Goal: Task Accomplishment & Management: Complete application form

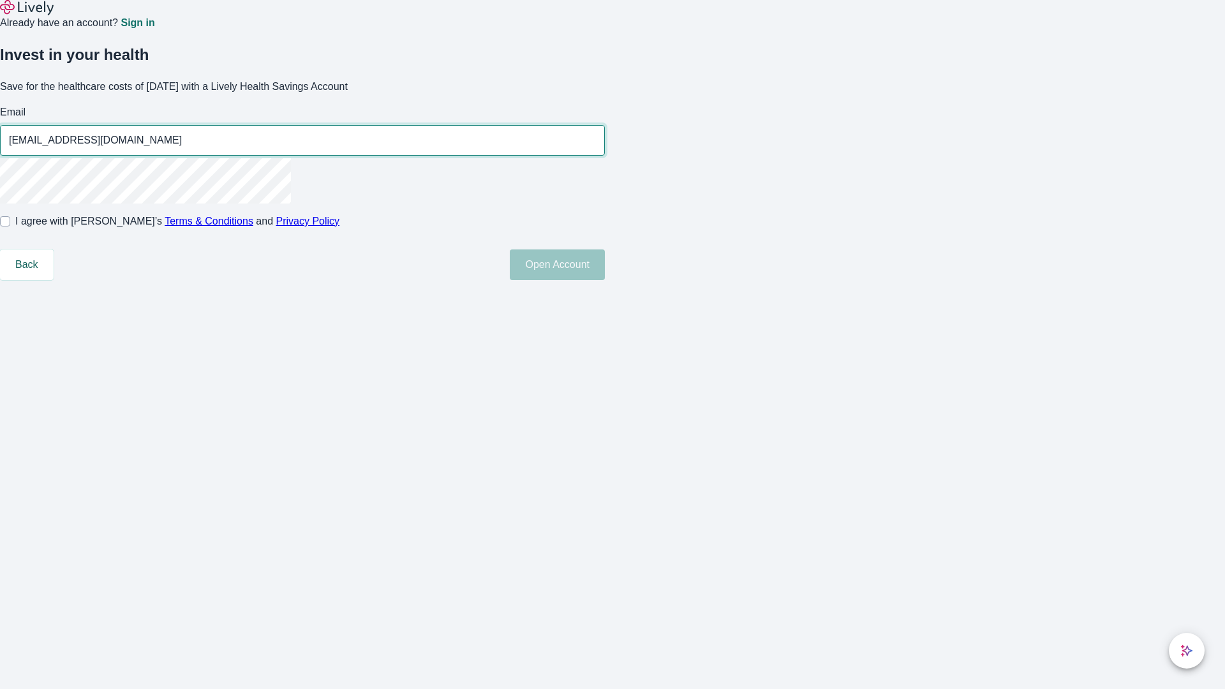
type input "[EMAIL_ADDRESS][DOMAIN_NAME]"
click at [10, 226] on input "I agree with Lively’s Terms & Conditions and Privacy Policy" at bounding box center [5, 221] width 10 height 10
checkbox input "true"
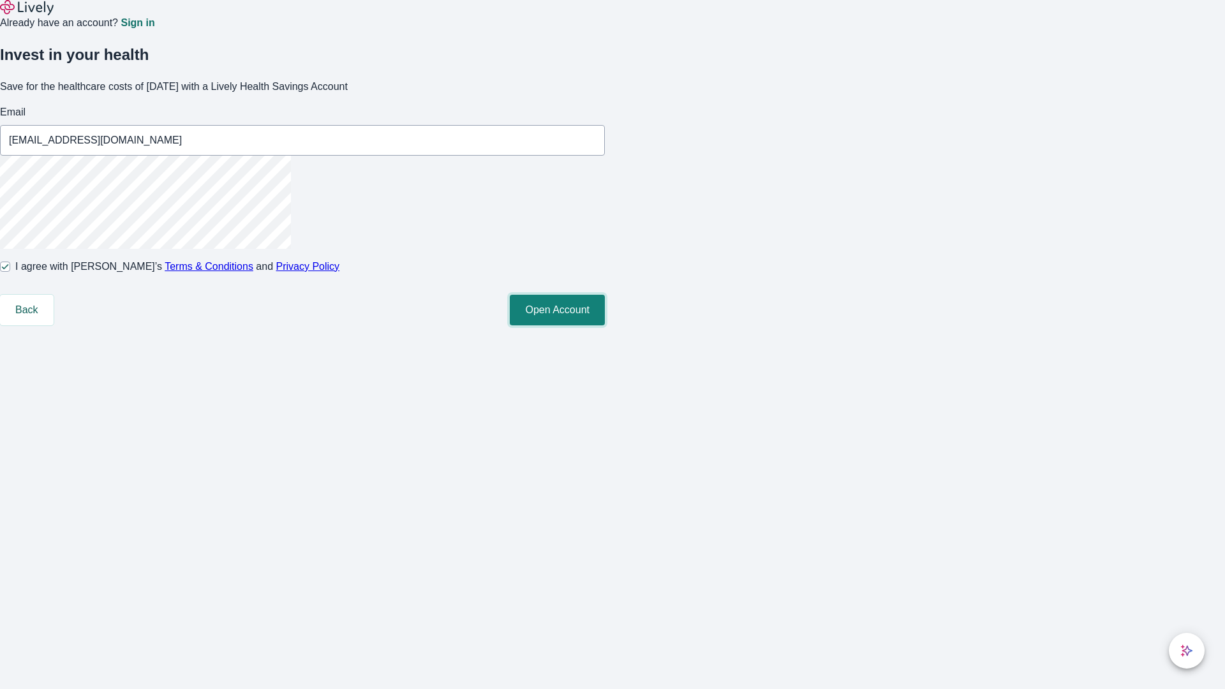
click at [605, 325] on button "Open Account" at bounding box center [557, 310] width 95 height 31
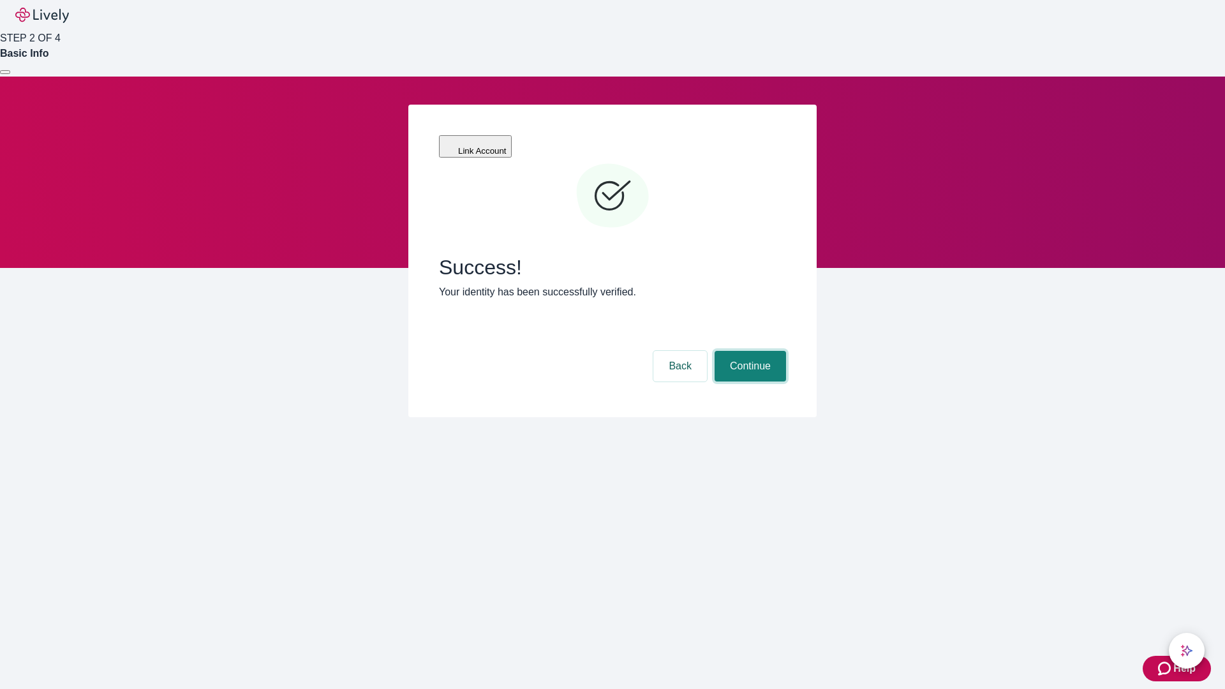
click at [748, 351] on button "Continue" at bounding box center [749, 366] width 71 height 31
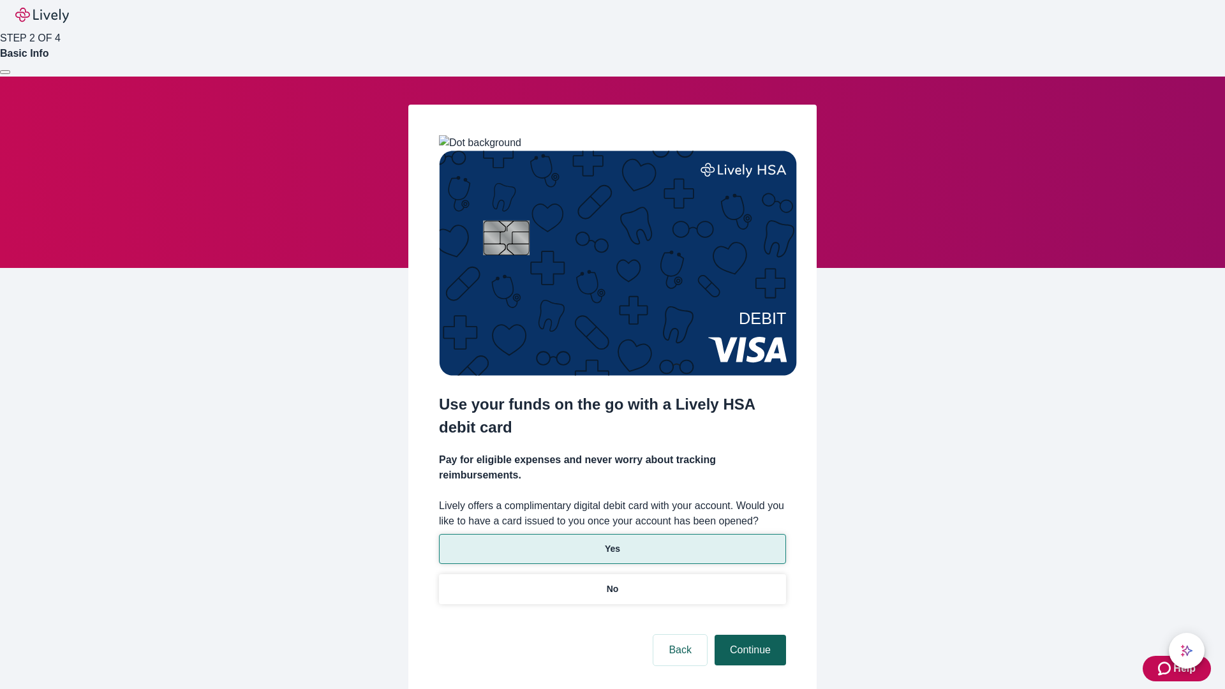
click at [612, 542] on p "Yes" at bounding box center [612, 548] width 15 height 13
click at [748, 635] on button "Continue" at bounding box center [749, 650] width 71 height 31
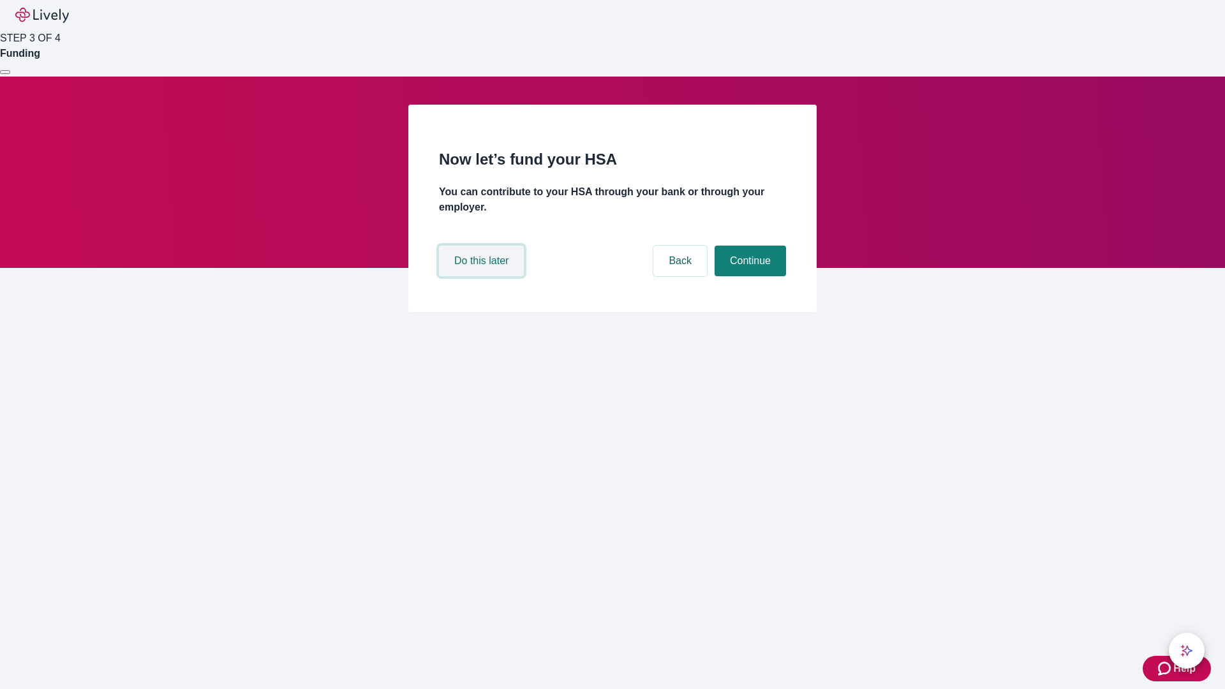
click at [483, 276] on button "Do this later" at bounding box center [481, 261] width 85 height 31
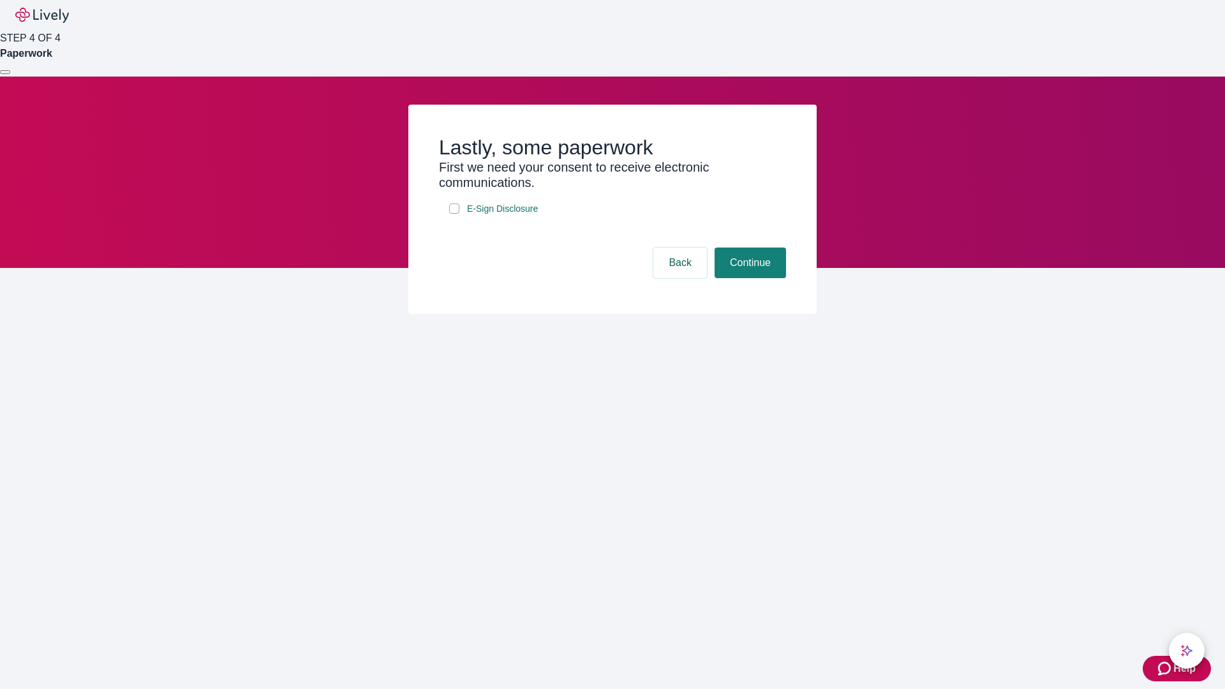
click at [454, 214] on input "E-Sign Disclosure" at bounding box center [454, 208] width 10 height 10
checkbox input "true"
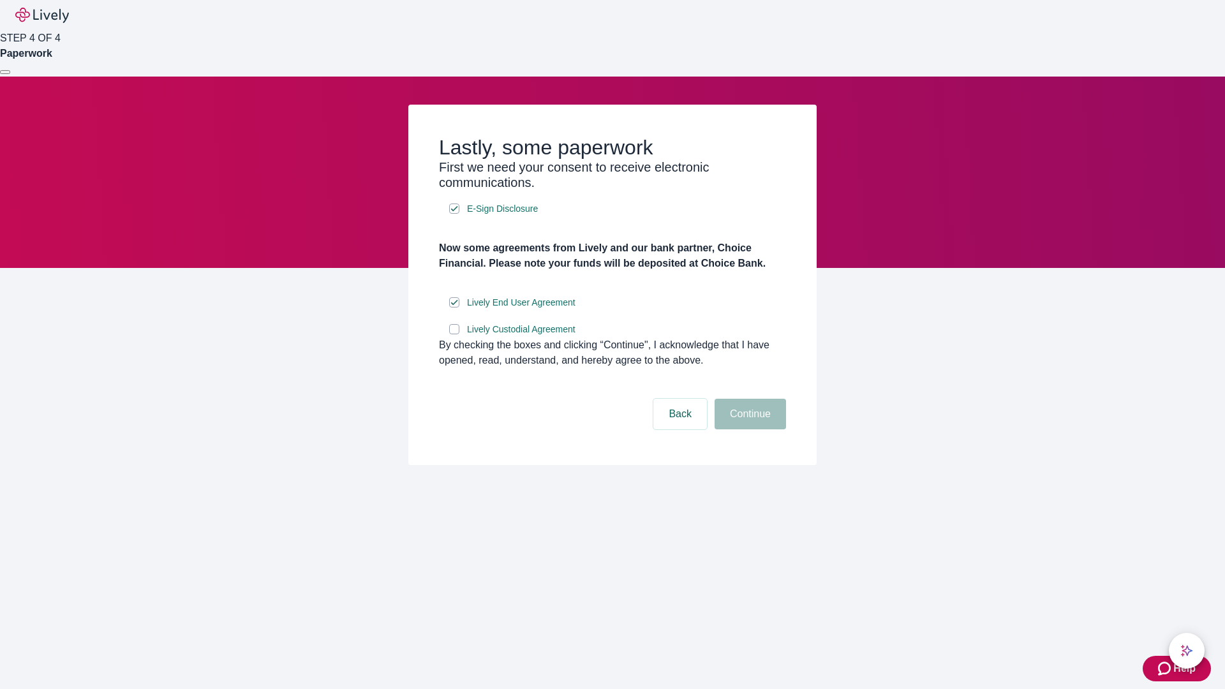
click at [454, 334] on input "Lively Custodial Agreement" at bounding box center [454, 329] width 10 height 10
checkbox input "true"
click at [748, 429] on button "Continue" at bounding box center [749, 414] width 71 height 31
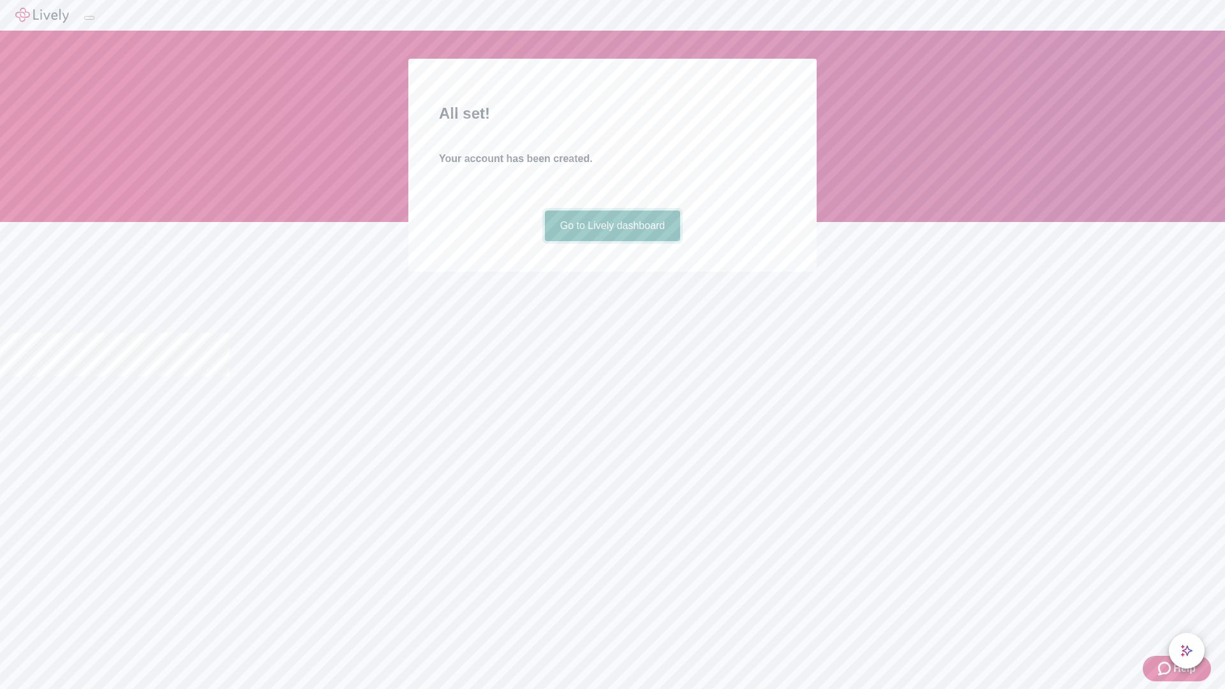
click at [612, 241] on link "Go to Lively dashboard" at bounding box center [613, 226] width 136 height 31
